Goal: Information Seeking & Learning: Learn about a topic

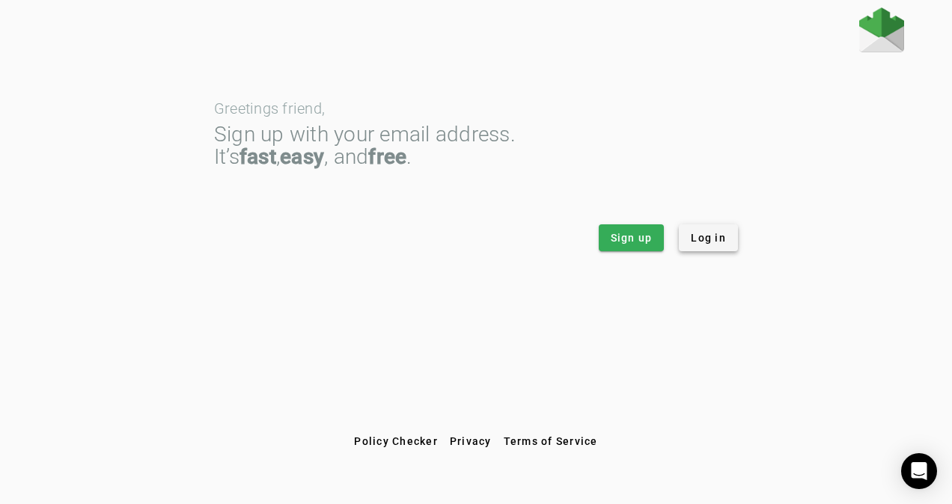
click at [700, 232] on span "Log in" at bounding box center [708, 237] width 35 height 15
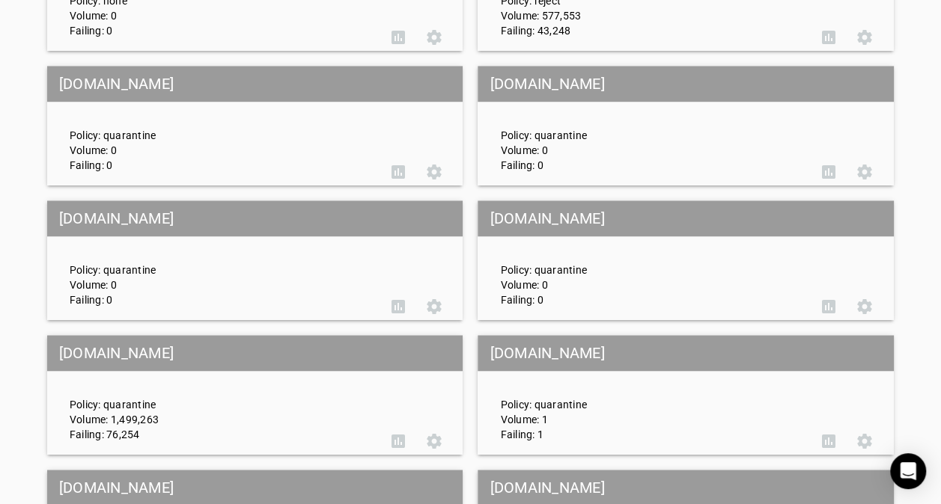
scroll to position [599, 0]
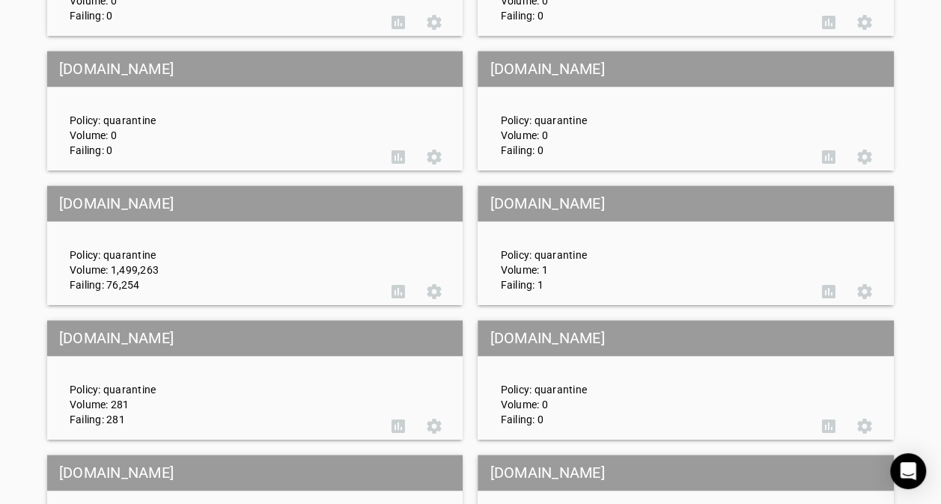
click at [136, 207] on mat-grid-tile-header "[DOMAIN_NAME]" at bounding box center [255, 204] width 416 height 36
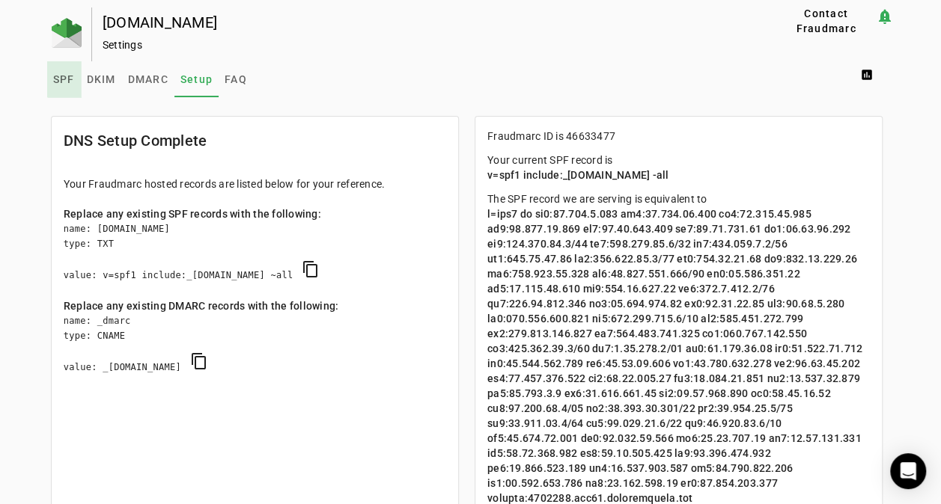
click at [60, 76] on span "SPF" at bounding box center [64, 79] width 22 height 10
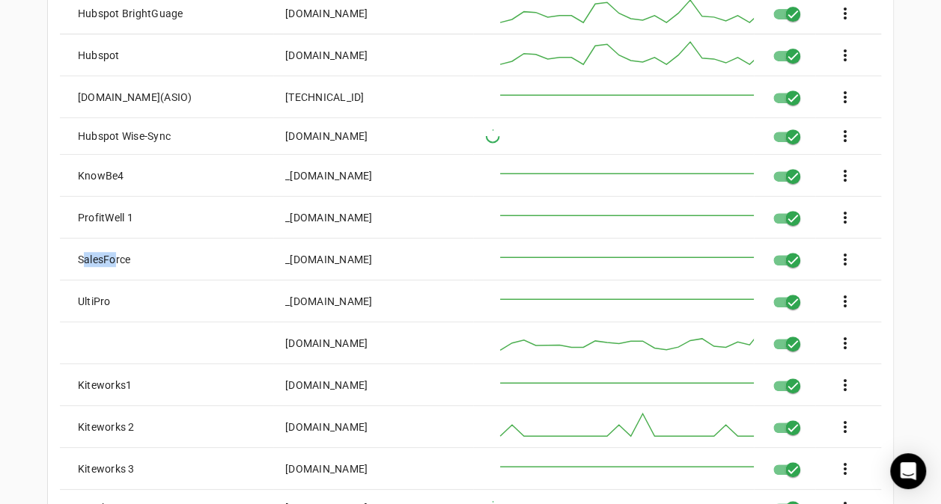
scroll to position [305, 0]
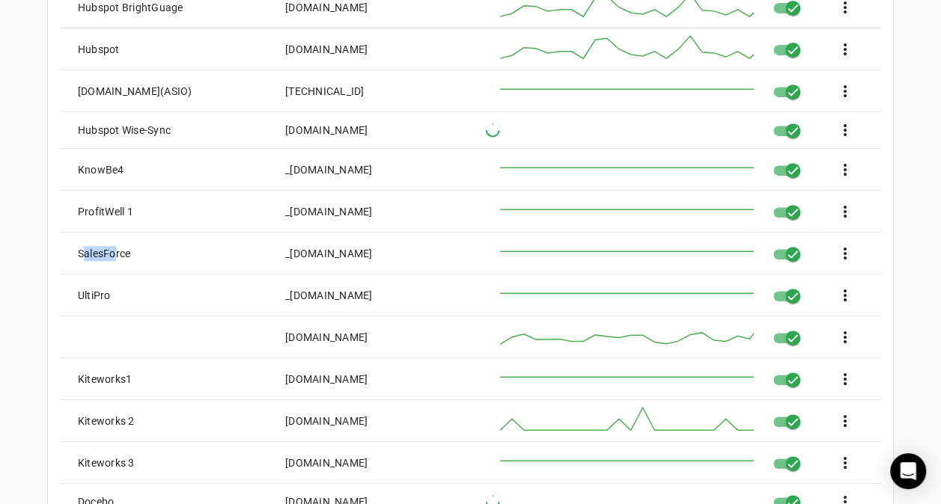
drag, startPoint x: 283, startPoint y: 254, endPoint x: 388, endPoint y: 256, distance: 105.5
click at [388, 256] on mat-cell "_[DOMAIN_NAME]" at bounding box center [373, 254] width 200 height 42
copy div "_[DOMAIN_NAME]"
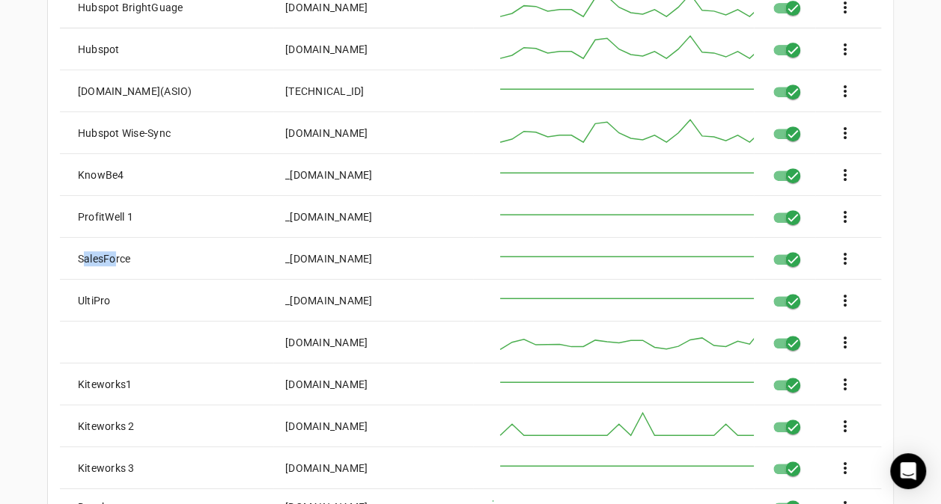
scroll to position [311, 0]
